Goal: Navigation & Orientation: Find specific page/section

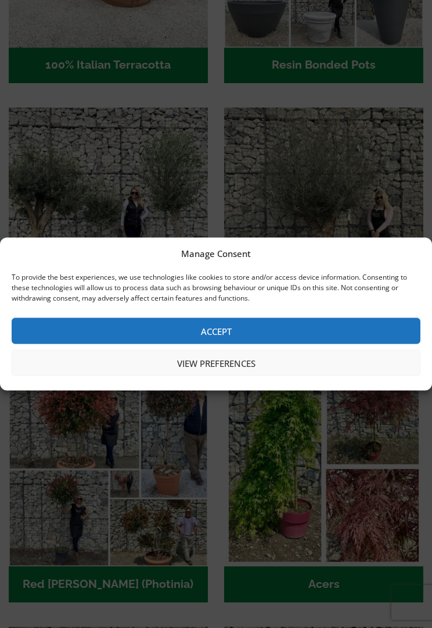
scroll to position [722, 0]
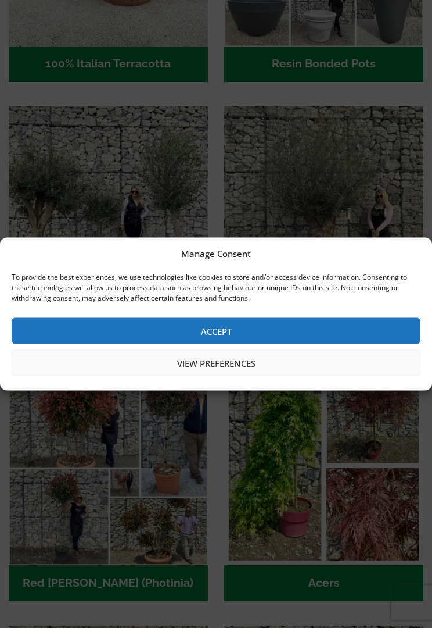
click at [71, 196] on div "Manage Consent To provide the best experiences, we use technologies like cookie…" at bounding box center [216, 314] width 432 height 628
click at [185, 336] on button "Accept" at bounding box center [216, 331] width 409 height 26
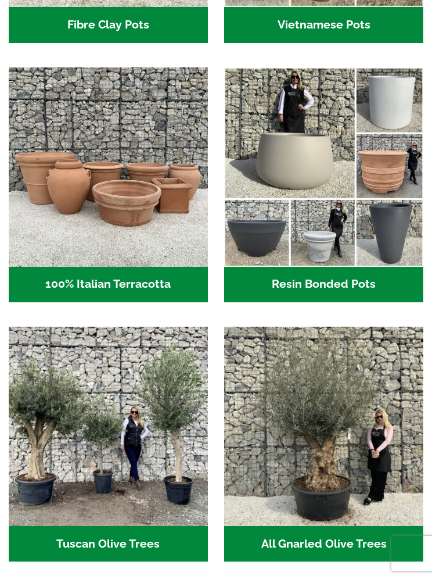
scroll to position [499, 0]
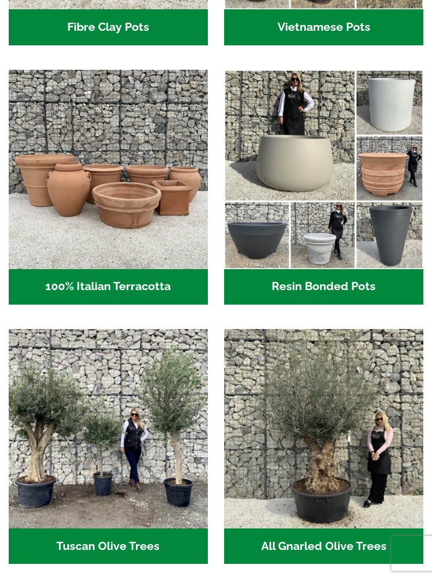
click at [96, 209] on img "Visit product category 100% Italian Terracotta" at bounding box center [108, 169] width 199 height 199
click at [286, 198] on img "Visit product category Resin Bonded Pots" at bounding box center [323, 169] width 199 height 199
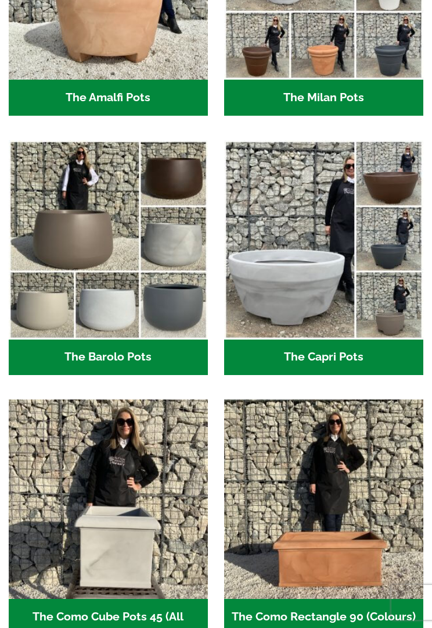
scroll to position [449, 0]
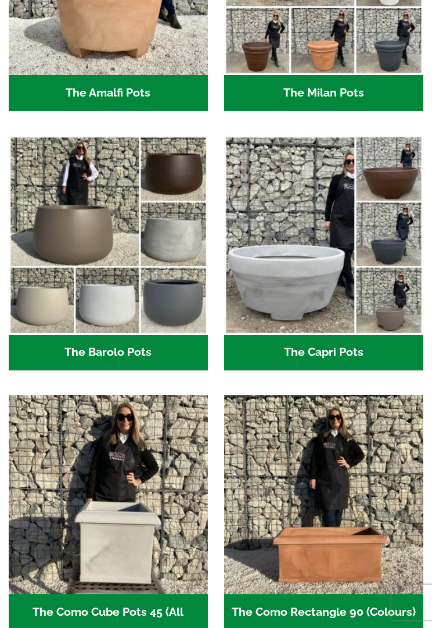
click at [278, 302] on img "Visit product category The Capri Pots" at bounding box center [323, 234] width 199 height 199
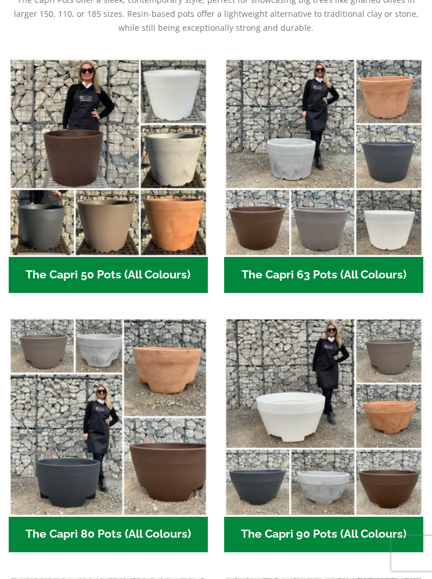
scroll to position [253, 0]
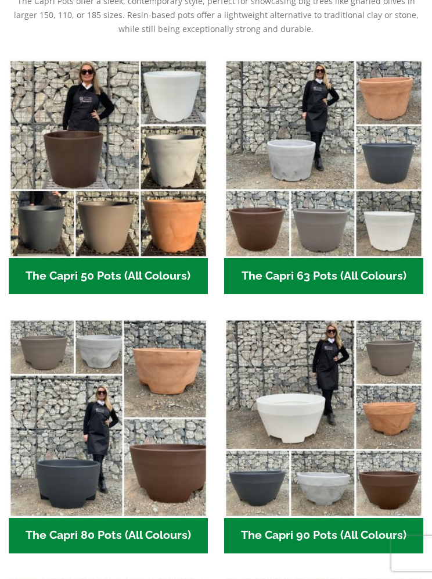
click at [290, 191] on img "Visit product category The Capri 63 Pots (All Colours)" at bounding box center [323, 158] width 199 height 199
